Goal: Task Accomplishment & Management: Use online tool/utility

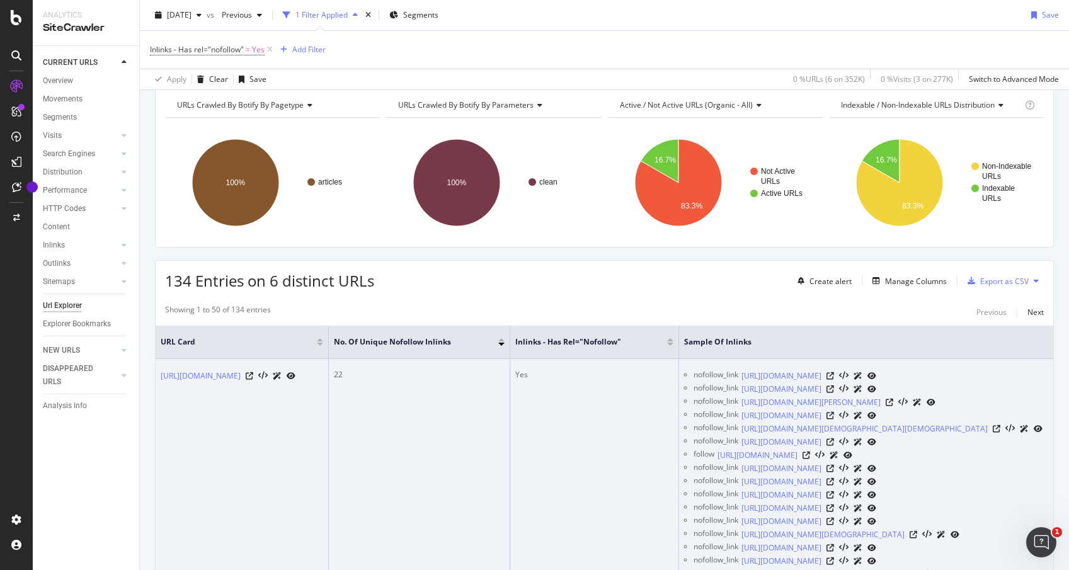
scroll to position [53, 0]
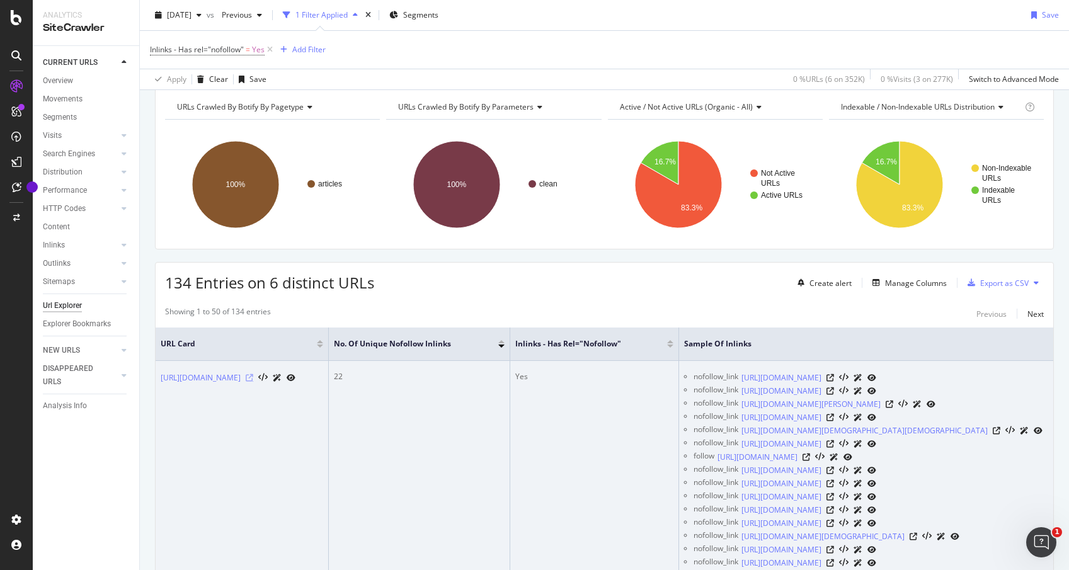
click at [253, 382] on icon at bounding box center [250, 378] width 8 height 8
drag, startPoint x: 783, startPoint y: 379, endPoint x: 821, endPoint y: 378, distance: 38.4
click at [738, 378] on div "nofollow_link" at bounding box center [715, 377] width 45 height 13
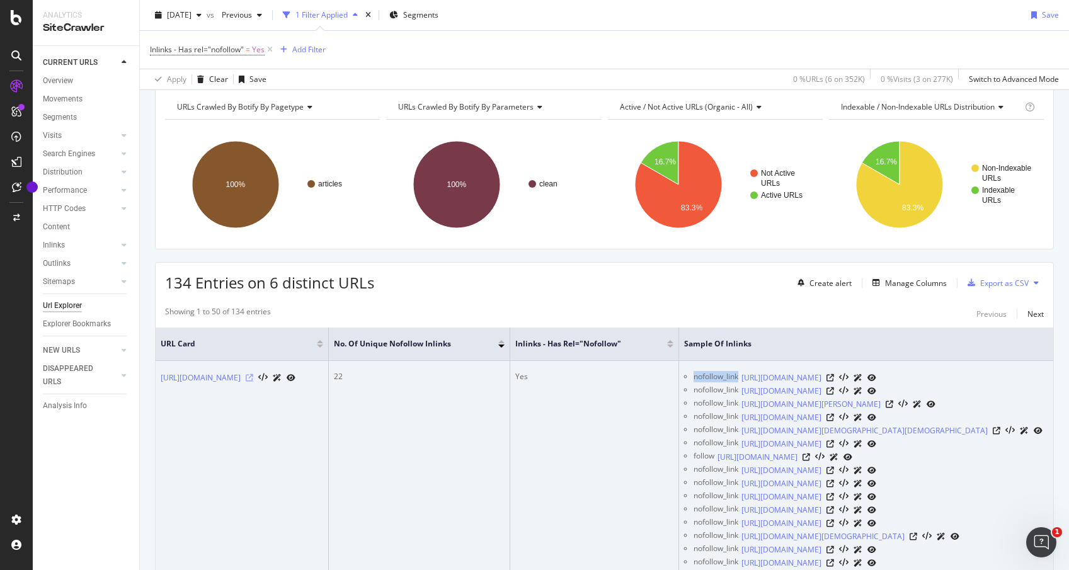
click at [253, 382] on icon at bounding box center [250, 378] width 8 height 8
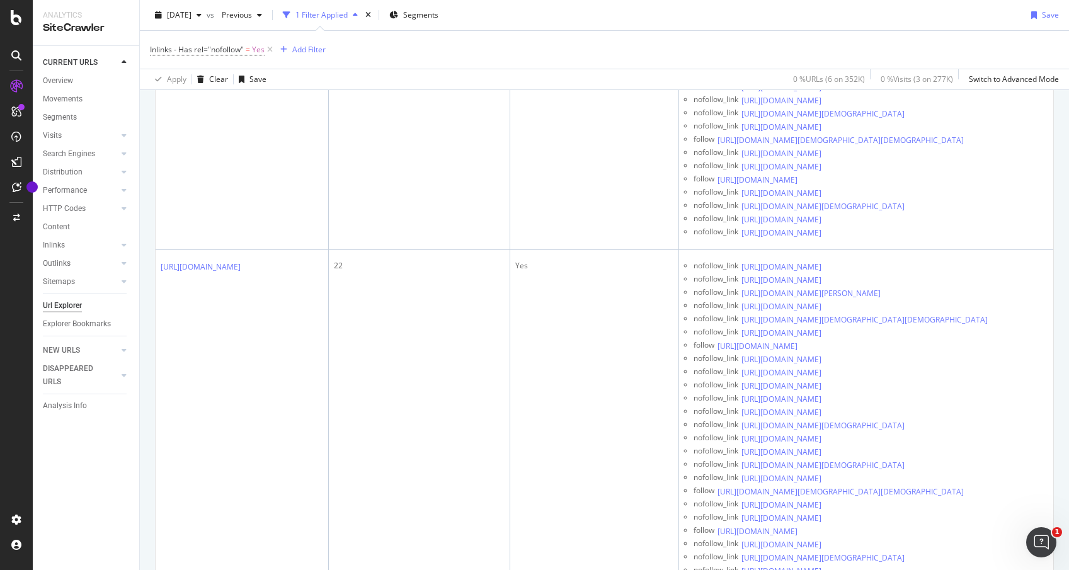
scroll to position [1215, 0]
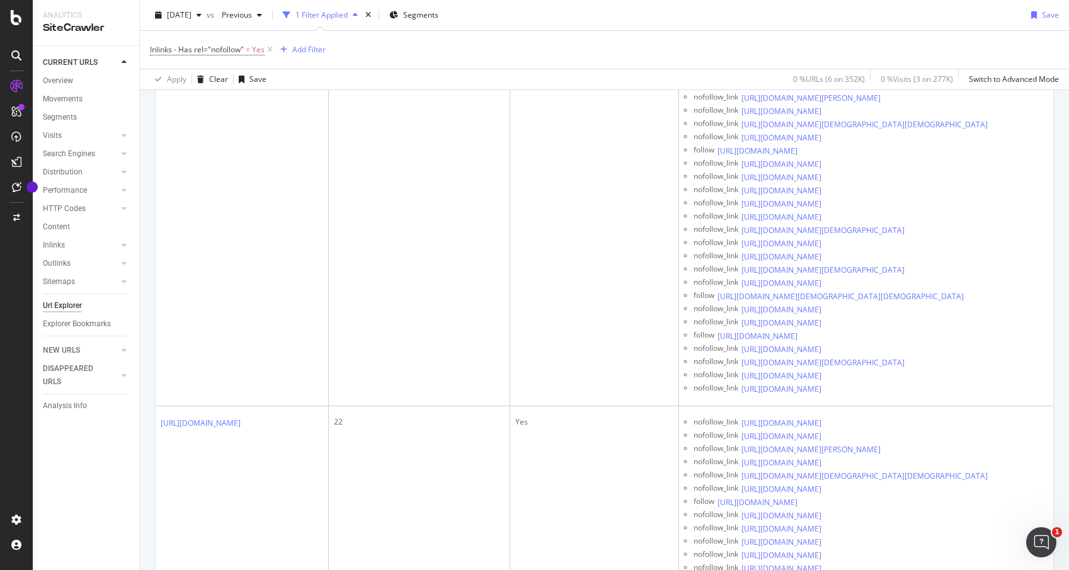
scroll to position [2120, 0]
drag, startPoint x: 416, startPoint y: 223, endPoint x: 419, endPoint y: 229, distance: 7.0
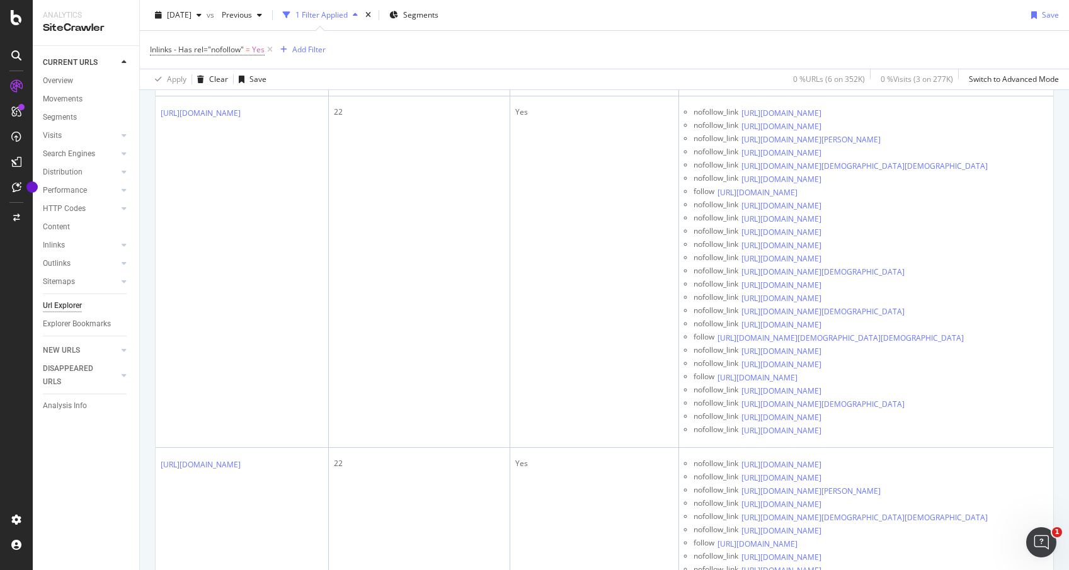
scroll to position [3126, 0]
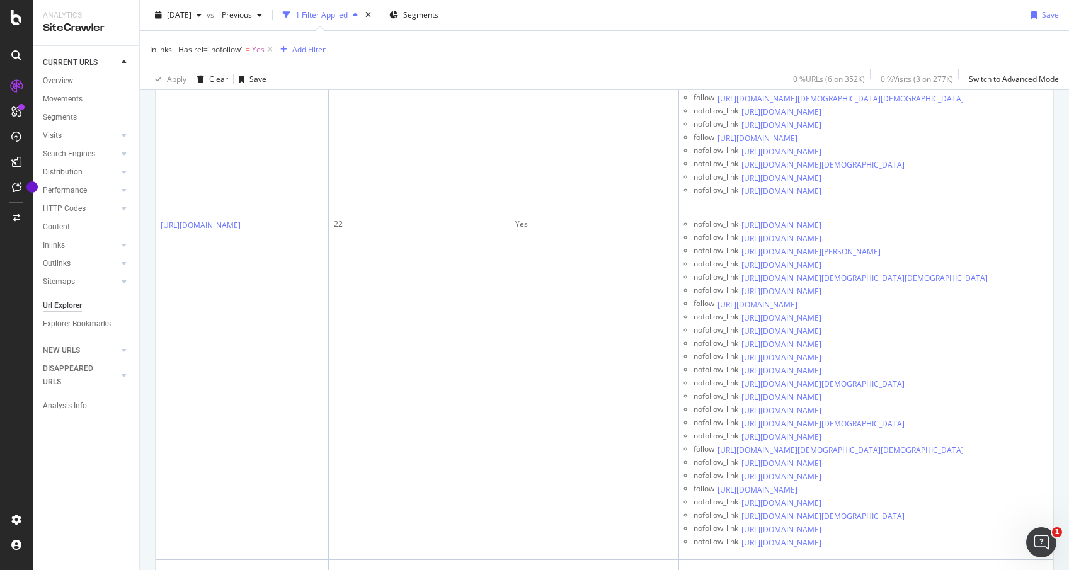
scroll to position [4072, 0]
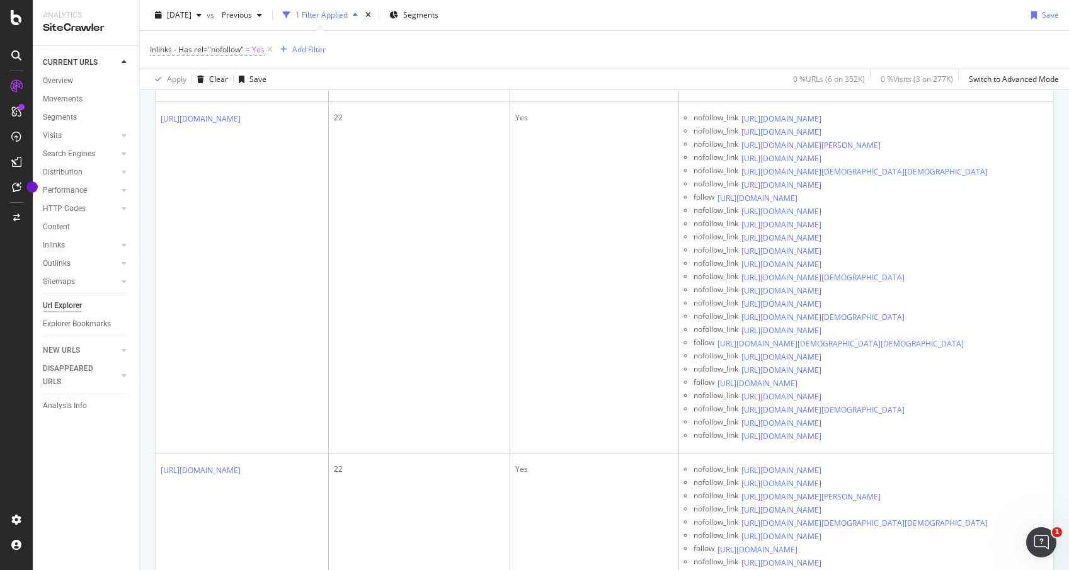
scroll to position [4899, 0]
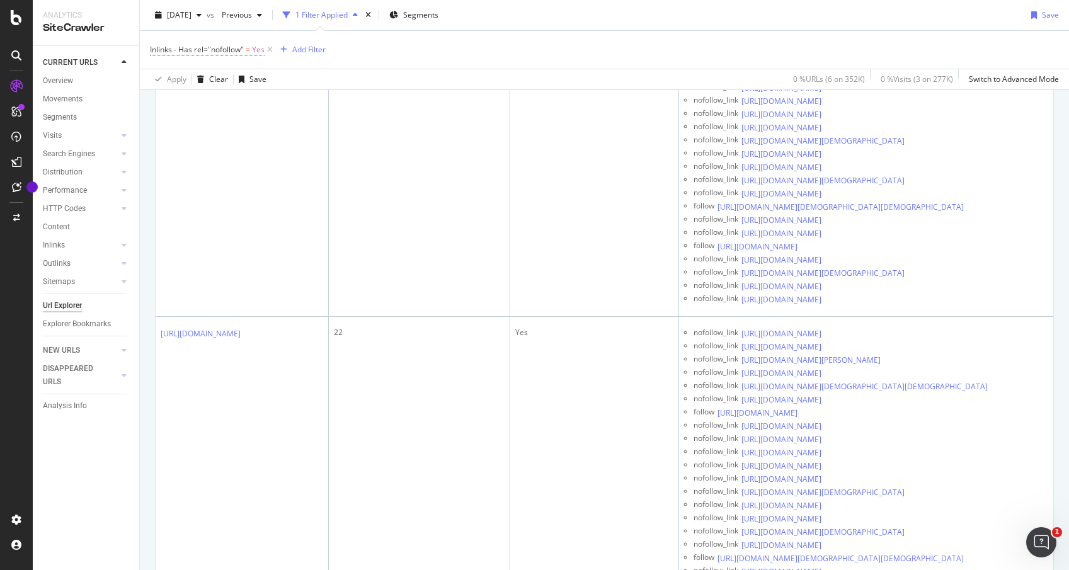
scroll to position [0, 26]
copy link "[URL][DOMAIN_NAME]"
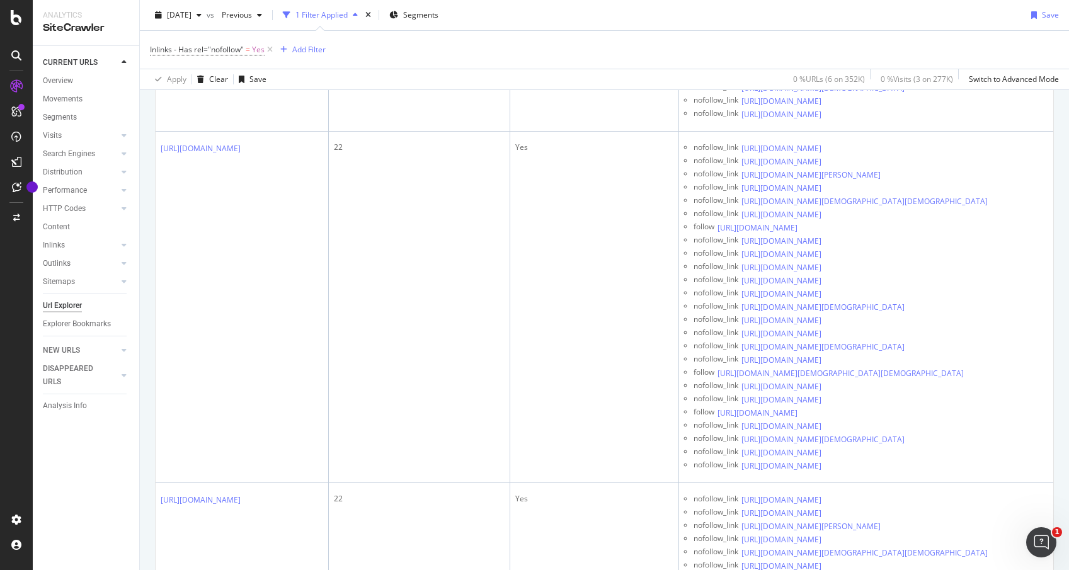
scroll to position [5219, 0]
